Goal: Task Accomplishment & Management: Manage account settings

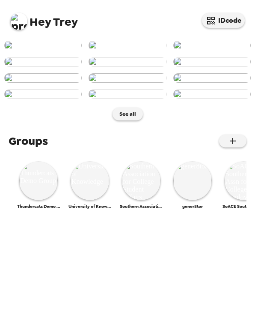
click at [17, 21] on img at bounding box center [18, 21] width 17 height 17
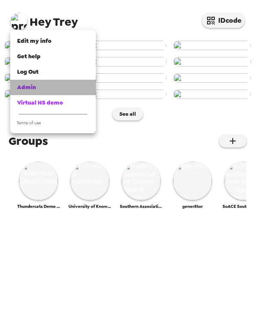
click at [35, 84] on span "Admin" at bounding box center [26, 86] width 19 height 7
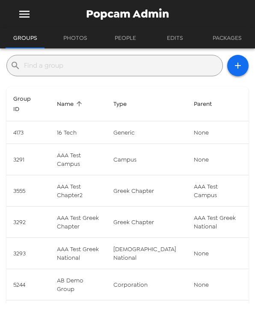
click at [99, 66] on input "text" at bounding box center [121, 66] width 195 height 14
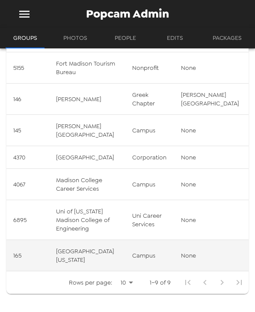
scroll to position [140, 0]
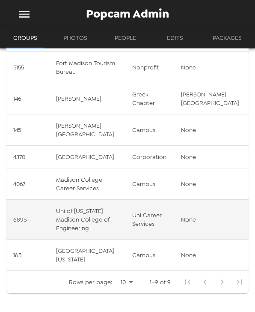
type input "madison"
click at [111, 216] on td "Uni of [US_STATE] Madison College of Engineering" at bounding box center [87, 219] width 76 height 40
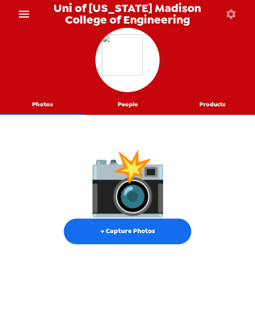
click at [126, 102] on button "People" at bounding box center [127, 104] width 85 height 21
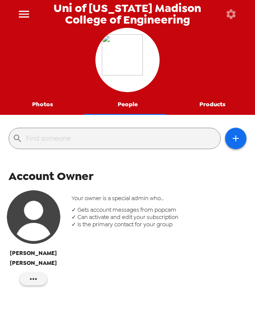
click at [228, 9] on icon "button" at bounding box center [231, 14] width 12 height 12
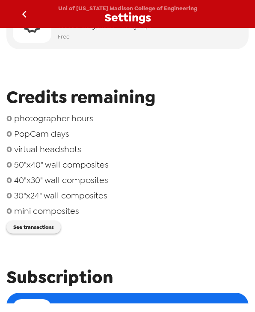
scroll to position [68, 0]
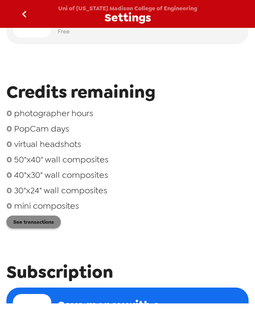
click at [43, 223] on button "See transactions" at bounding box center [33, 221] width 54 height 13
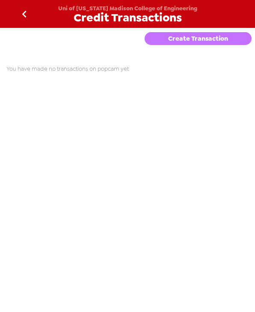
click at [206, 37] on button "Create Transaction" at bounding box center [198, 38] width 107 height 13
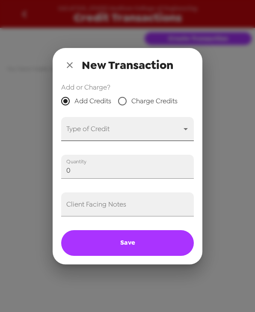
click at [116, 128] on body "Uni of [US_STATE] Madison College of Engineering Credit Transactions Create Tra…" at bounding box center [127, 156] width 255 height 312
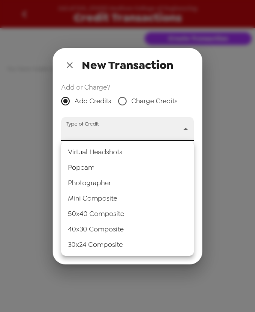
click at [103, 165] on li "Popcam" at bounding box center [127, 167] width 133 height 15
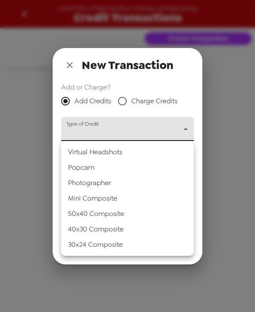
type input "popcam"
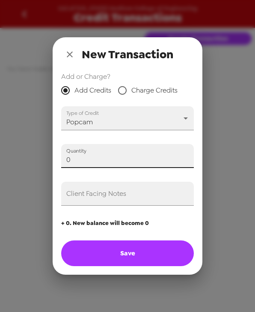
drag, startPoint x: 91, startPoint y: 159, endPoint x: -50, endPoint y: 155, distance: 140.4
click at [0, 155] on html "Uni of [US_STATE] Madison College of Engineering Credit Transactions Create Tra…" at bounding box center [127, 156] width 255 height 312
type input "6"
type input "5"
click at [108, 199] on input "Client Facing Notes" at bounding box center [127, 193] width 133 height 24
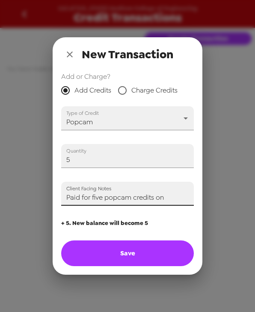
click at [179, 200] on input "Paid for five popcam credits on" at bounding box center [127, 193] width 133 height 24
type input "Paid for five popcam credits on [DATE]"
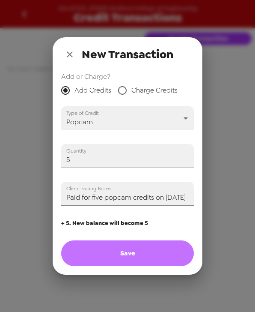
click at [152, 252] on button "Save" at bounding box center [127, 253] width 133 height 26
type input "0"
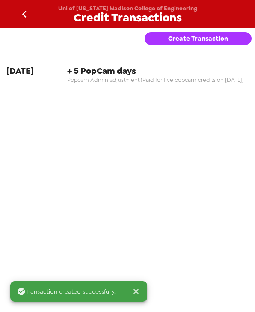
click at [21, 15] on icon "go back" at bounding box center [25, 14] width 14 height 14
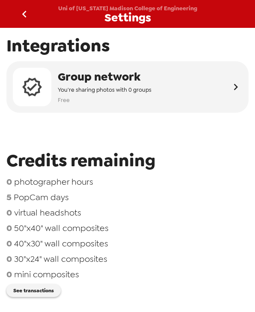
click at [27, 10] on icon "go back" at bounding box center [25, 14] width 14 height 14
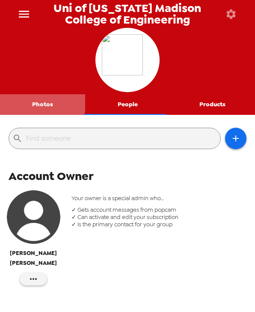
click at [39, 98] on button "Photos" at bounding box center [42, 104] width 85 height 21
